Goal: Task Accomplishment & Management: Use online tool/utility

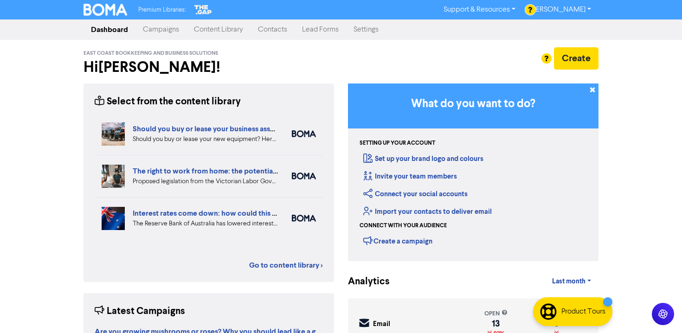
click at [160, 29] on link "Campaigns" at bounding box center [160, 29] width 51 height 19
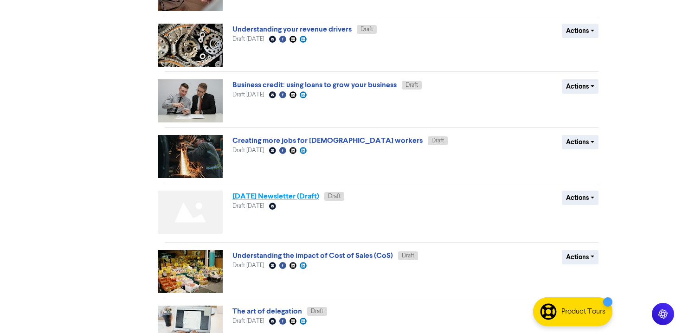
scroll to position [279, 0]
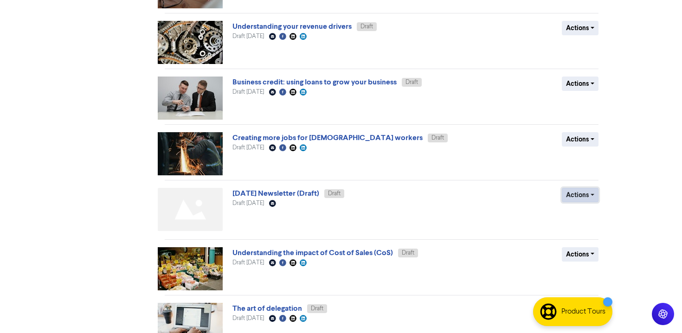
click at [596, 191] on button "Actions" at bounding box center [580, 195] width 37 height 14
click at [134, 210] on div "All Draft Scheduled Failed Success Archived BY CHANNEL Email Facebook LinkedIn …" at bounding box center [121, 90] width 88 height 587
click at [319, 195] on link "[DATE] Newsletter (Draft)" at bounding box center [275, 193] width 87 height 9
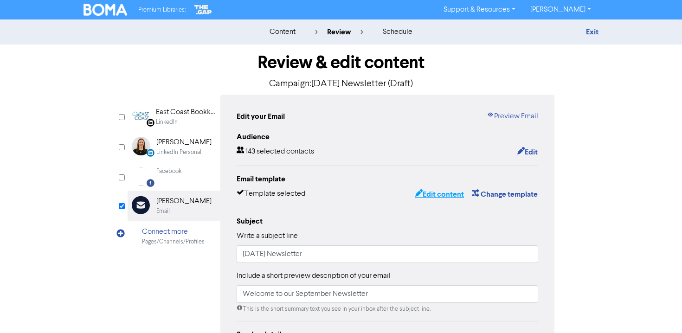
click at [440, 194] on button "Edit content" at bounding box center [440, 194] width 50 height 12
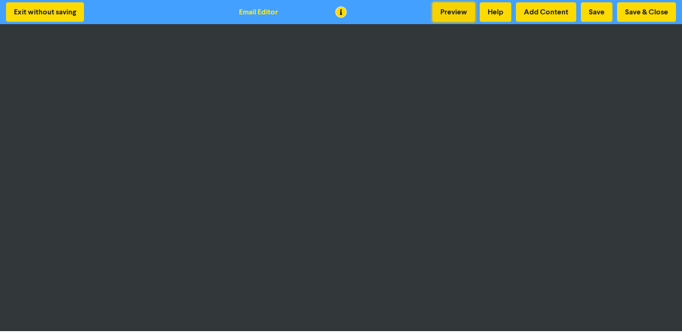
click at [454, 14] on button "Preview" at bounding box center [453, 11] width 43 height 19
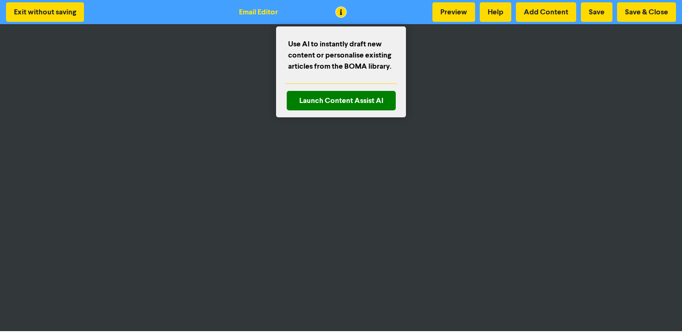
click at [341, 13] on div at bounding box center [341, 166] width 682 height 333
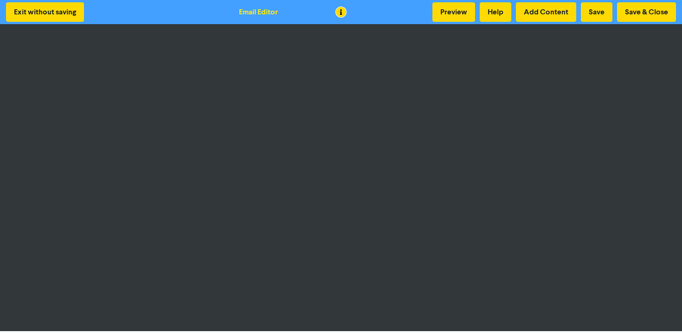
click at [257, 14] on div at bounding box center [341, 166] width 682 height 333
click at [633, 12] on button "Save & Close" at bounding box center [646, 11] width 59 height 19
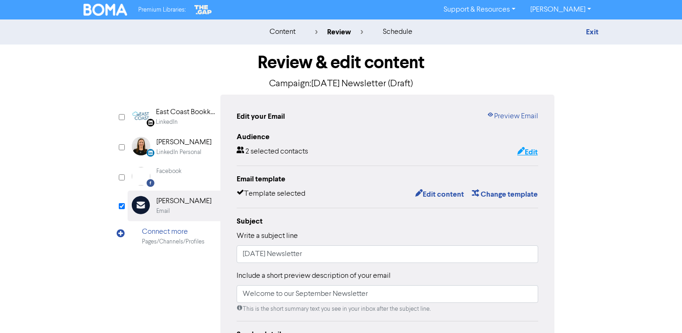
click at [534, 152] on button "Edit" at bounding box center [527, 152] width 21 height 12
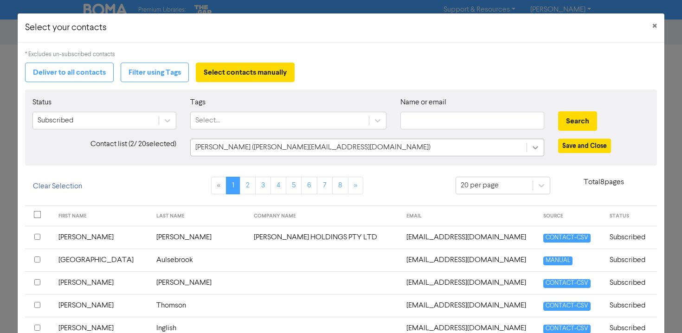
click at [533, 148] on icon at bounding box center [535, 147] width 9 height 9
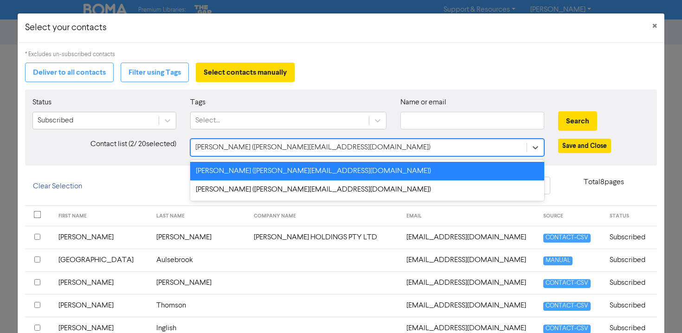
click at [626, 77] on div "Deliver to all contacts Filter using Tags Select contacts manually" at bounding box center [341, 72] width 632 height 19
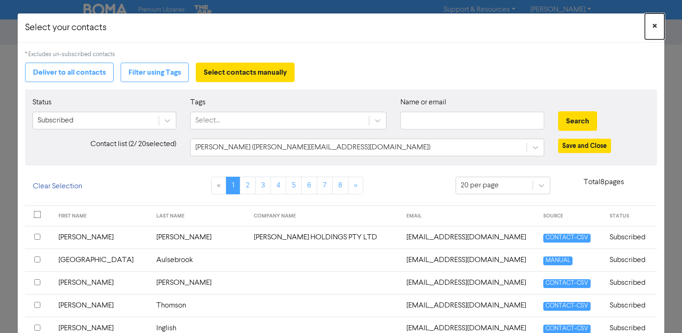
click at [654, 28] on span "×" at bounding box center [654, 26] width 5 height 14
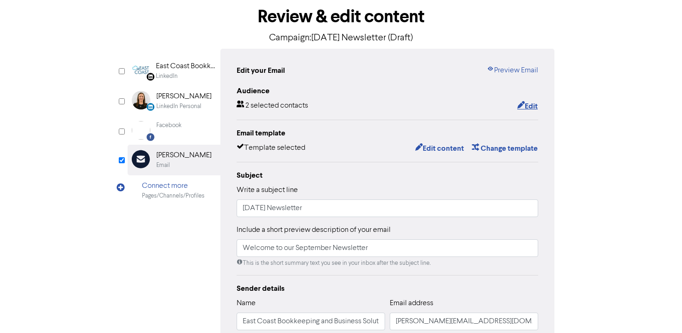
scroll to position [45, 0]
click at [527, 106] on button "Edit" at bounding box center [527, 107] width 21 height 12
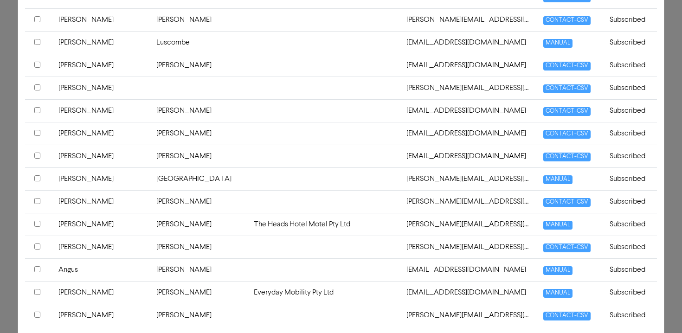
scroll to position [445, 0]
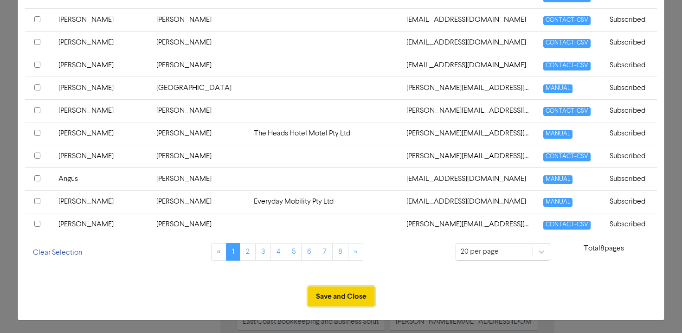
click at [358, 292] on button "Save and Close" at bounding box center [341, 296] width 66 height 19
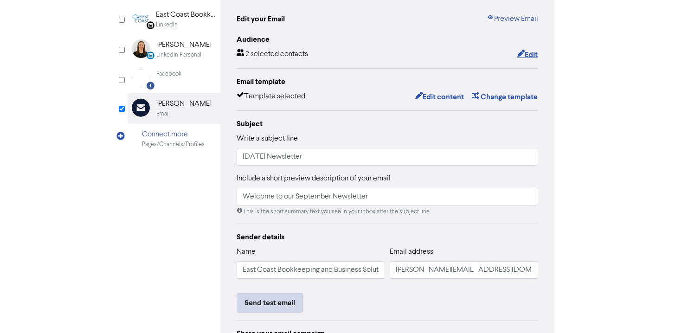
scroll to position [97, 0]
click at [284, 305] on button "Send test email" at bounding box center [270, 303] width 66 height 19
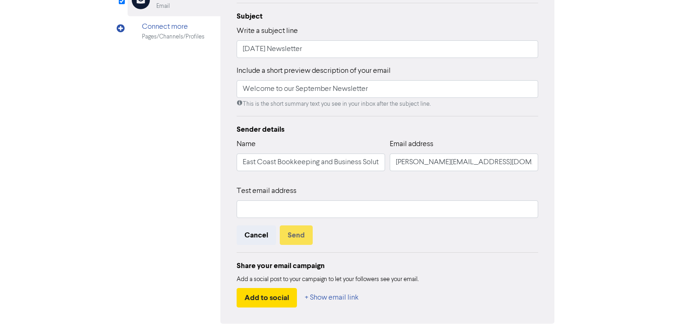
scroll to position [206, 0]
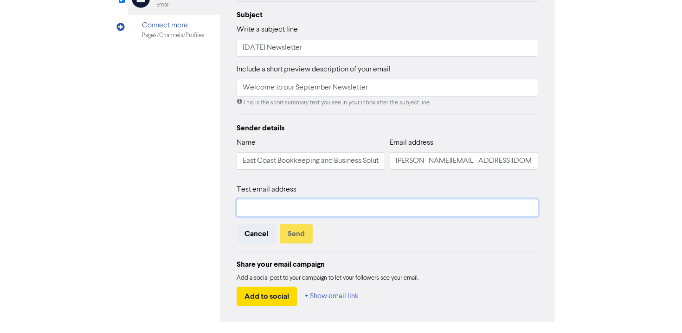
click at [277, 209] on input "text" at bounding box center [388, 208] width 302 height 18
type input "[PERSON_NAME][EMAIL_ADDRESS][DOMAIN_NAME]"
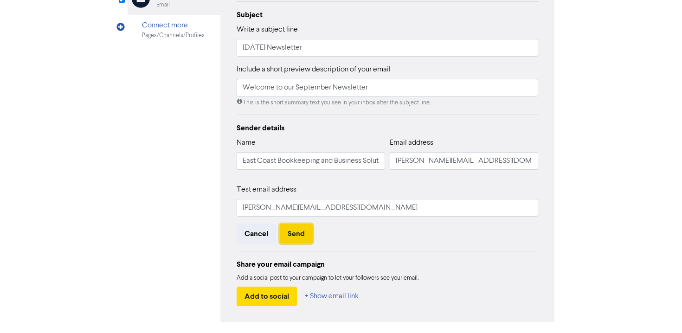
click at [297, 232] on button "Send" at bounding box center [296, 233] width 33 height 19
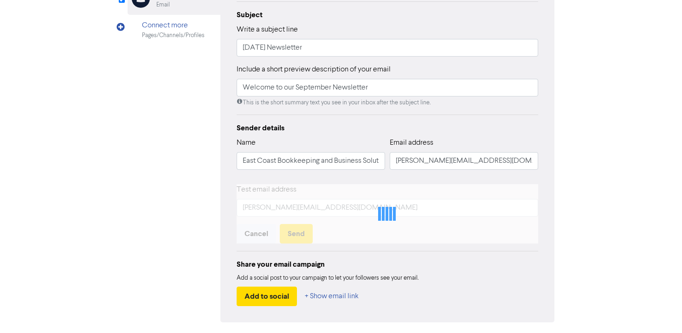
scroll to position [198, 0]
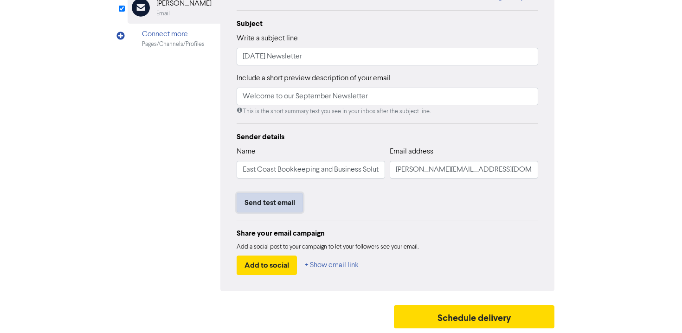
click at [278, 200] on button "Send test email" at bounding box center [270, 202] width 66 height 19
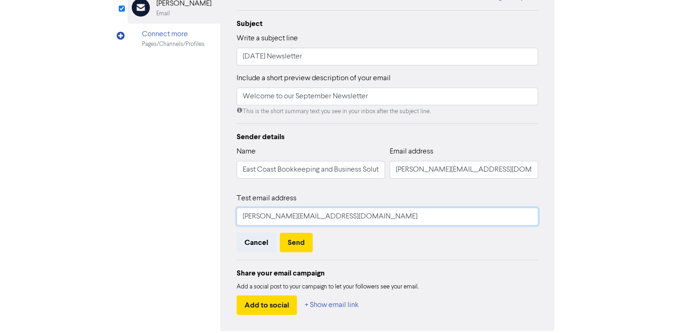
click at [254, 217] on input "[PERSON_NAME][EMAIL_ADDRESS][DOMAIN_NAME]" at bounding box center [388, 217] width 302 height 18
type input "[PERSON_NAME][EMAIL_ADDRESS][DOMAIN_NAME]"
click at [301, 241] on button "Send" at bounding box center [296, 242] width 33 height 19
